Goal: Find specific fact: Find specific fact

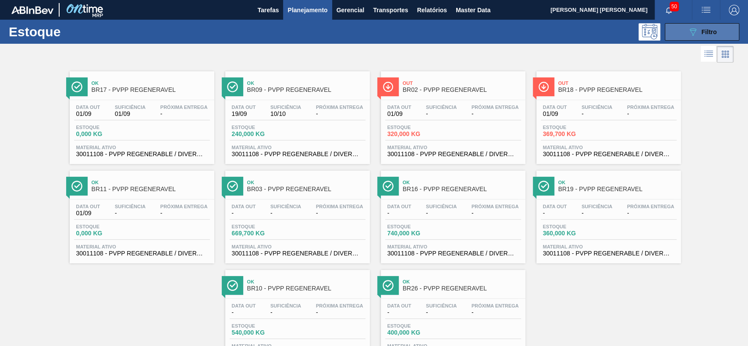
click at [704, 27] on div "089F7B8B-B2A5-4AFE-B5C0-19BA573D28AC Filtro" at bounding box center [701, 32] width 29 height 11
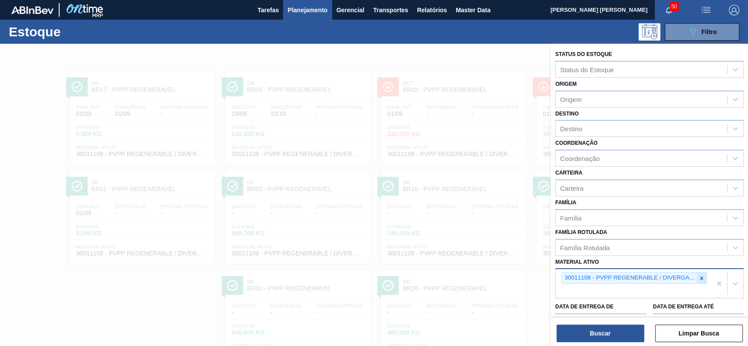
click at [696, 278] on div at bounding box center [701, 278] width 10 height 11
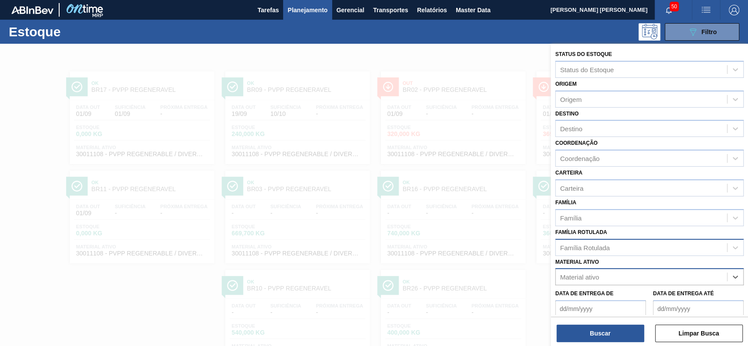
click at [664, 245] on div "Família Rotulada" at bounding box center [640, 247] width 171 height 13
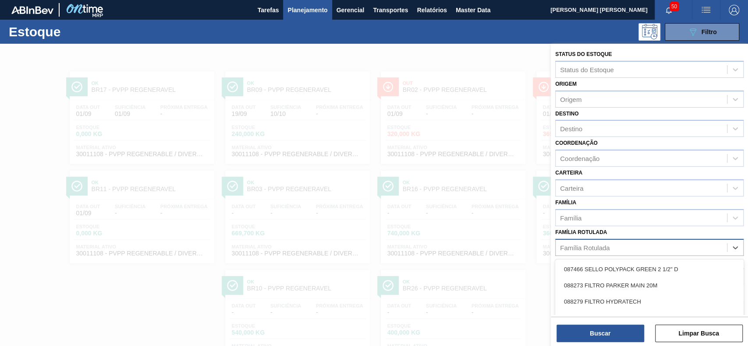
scroll to position [39, 0]
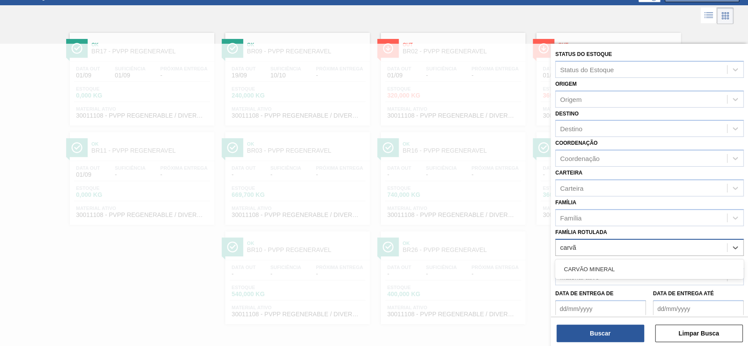
type Rotulada "carv"
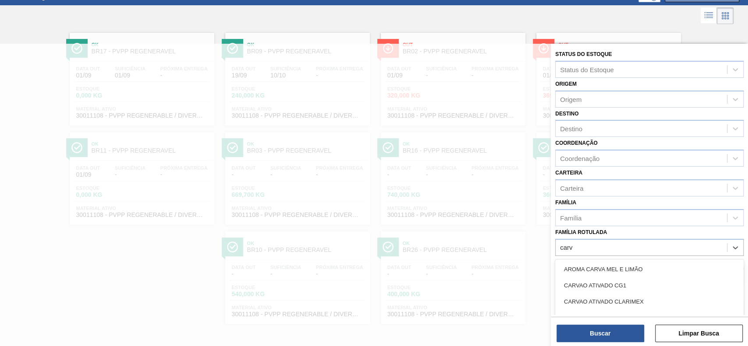
click at [652, 294] on div "CARVAO ATIVADO CLARIMEX" at bounding box center [649, 302] width 188 height 16
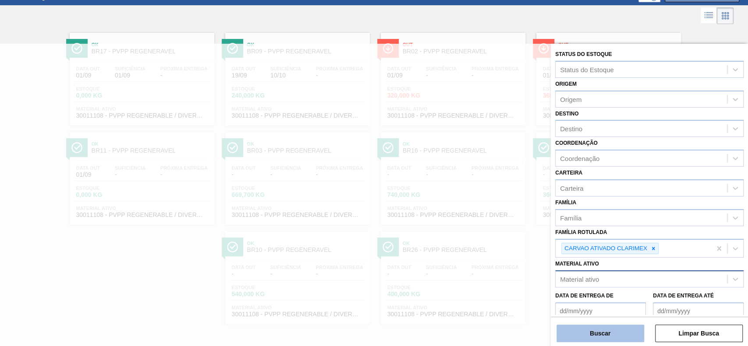
click at [625, 336] on button "Buscar" at bounding box center [600, 334] width 88 height 18
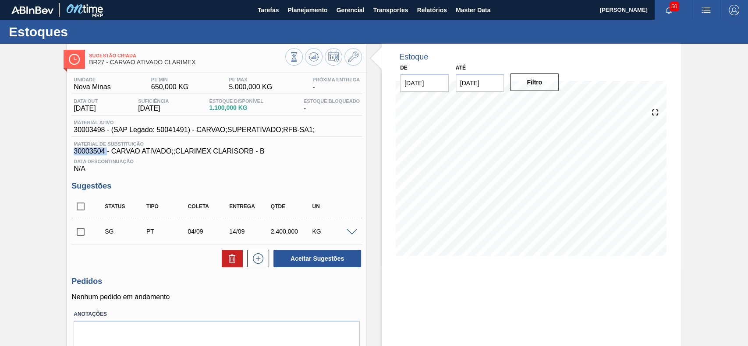
drag, startPoint x: 99, startPoint y: 156, endPoint x: 70, endPoint y: 156, distance: 29.3
click at [70, 156] on div "Unidade Nova Minas PE MIN 650,000 KG PE MAX 5.000,000 KG Próxima Entrega - Data…" at bounding box center [216, 224] width 299 height 303
click at [282, 180] on div "Unidade Nova Minas PE MIN 650,000 KG PE MAX 5.000,000 KG Próxima Entrega - Data…" at bounding box center [216, 224] width 299 height 303
click at [284, 58] on span "Sugestão Criada" at bounding box center [187, 55] width 196 height 5
click at [289, 58] on icon at bounding box center [294, 57] width 10 height 10
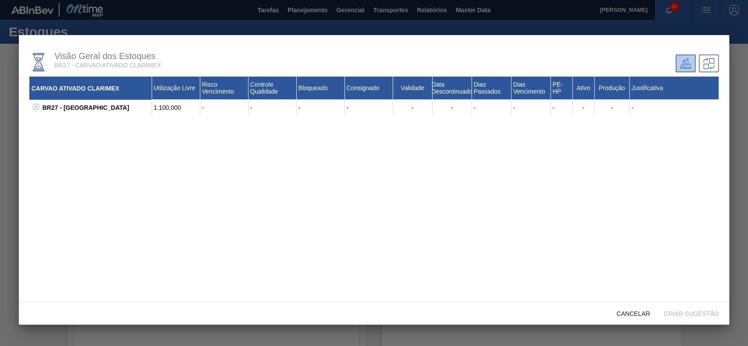
click at [34, 104] on icon at bounding box center [36, 107] width 7 height 7
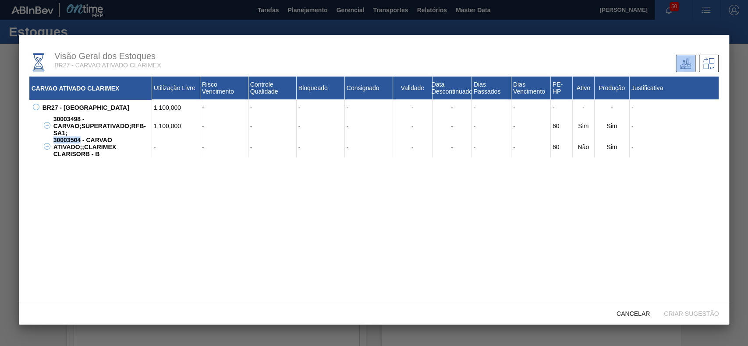
drag, startPoint x: 81, startPoint y: 138, endPoint x: 53, endPoint y: 142, distance: 28.3
click at [53, 142] on div "30003504 - CARVAO ATIVADO;;CLARIMEX CLARISORB - B" at bounding box center [101, 147] width 101 height 21
copy div "30003504"
